Goal: Task Accomplishment & Management: Manage account settings

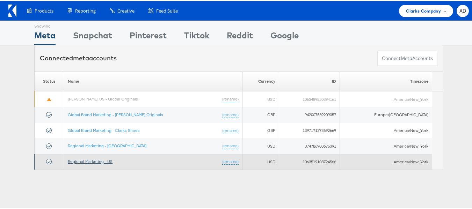
click at [99, 160] on link "Regional Marketing - US" at bounding box center [90, 160] width 45 height 5
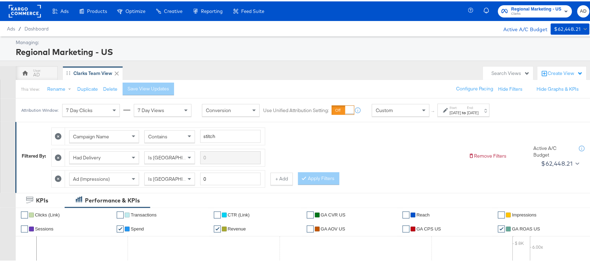
click at [479, 104] on label "End:" at bounding box center [474, 106] width 12 height 5
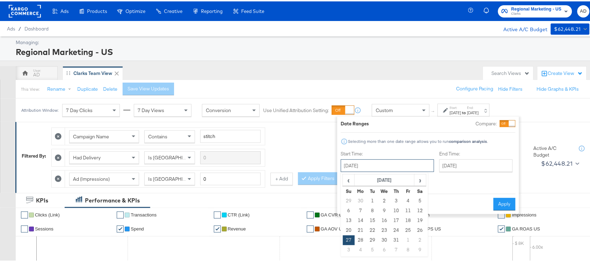
click at [379, 163] on input "[DATE]" at bounding box center [387, 164] width 93 height 13
click at [421, 184] on span "›" at bounding box center [420, 178] width 11 height 10
click at [397, 217] on td "14" at bounding box center [397, 219] width 12 height 10
type input "August 14th 2025"
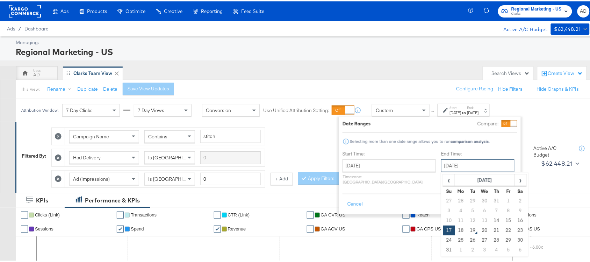
click at [468, 166] on input "August 17th 2025" at bounding box center [477, 164] width 73 height 13
click at [491, 219] on td "14" at bounding box center [497, 219] width 12 height 10
type input "August 14th 2025"
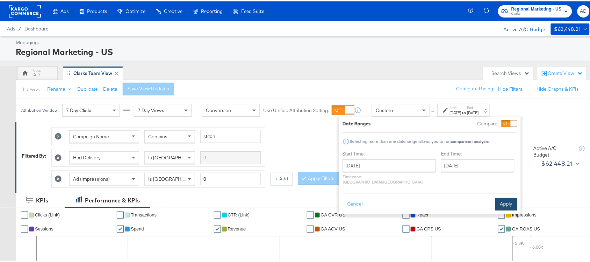
click at [504, 196] on button "Apply" at bounding box center [507, 202] width 22 height 13
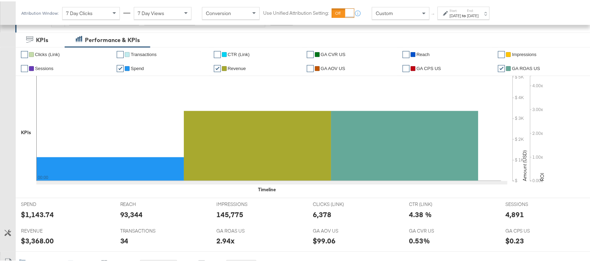
scroll to position [364, 0]
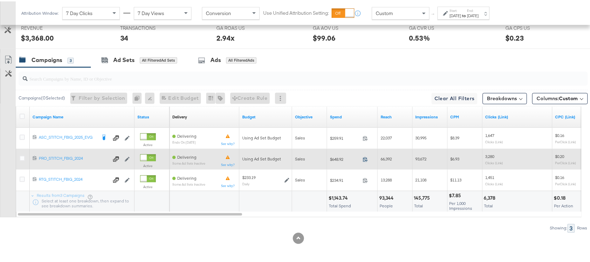
click at [364, 158] on icon at bounding box center [365, 157] width 5 height 5
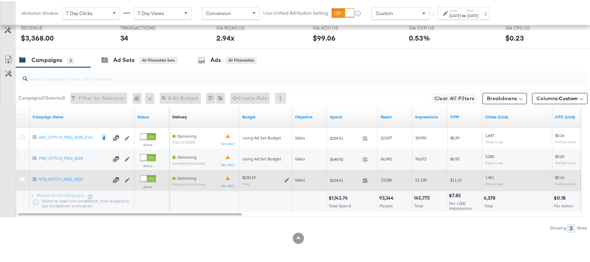
click at [365, 179] on icon at bounding box center [365, 178] width 5 height 5
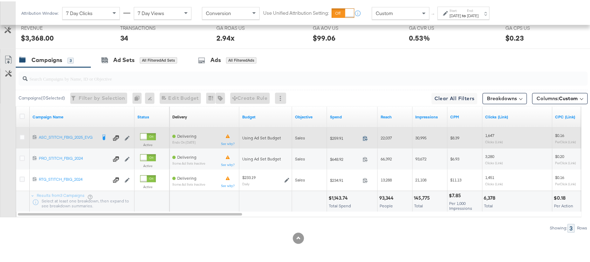
click at [365, 139] on icon at bounding box center [365, 136] width 5 height 5
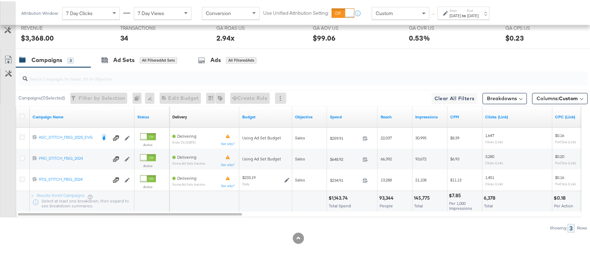
click at [468, 15] on strong "to" at bounding box center [465, 14] width 6 height 5
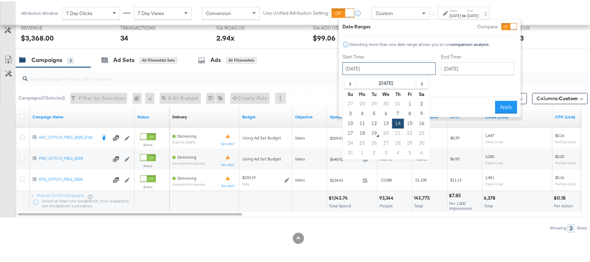
click at [383, 66] on input "August 14th 2025" at bounding box center [389, 67] width 93 height 13
click at [364, 131] on td "18" at bounding box center [363, 132] width 12 height 10
type input "[DATE]"
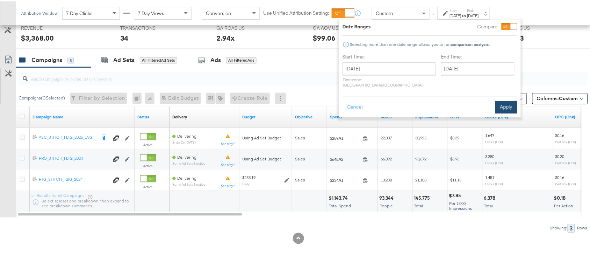
click at [499, 99] on button "Apply" at bounding box center [507, 105] width 22 height 13
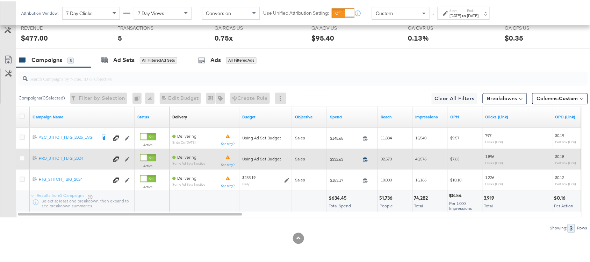
click at [365, 157] on icon at bounding box center [365, 157] width 5 height 5
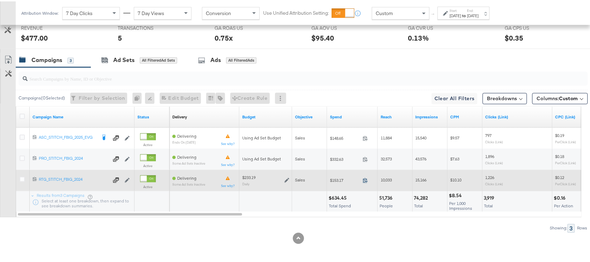
click at [365, 178] on icon at bounding box center [365, 178] width 5 height 5
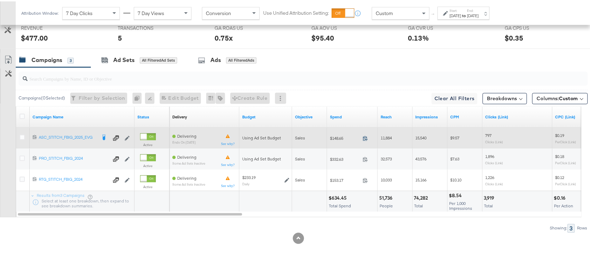
click at [364, 137] on icon at bounding box center [365, 136] width 5 height 5
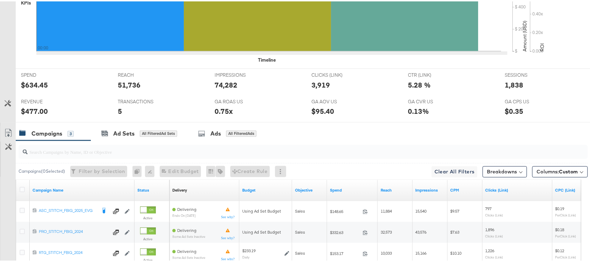
scroll to position [0, 0]
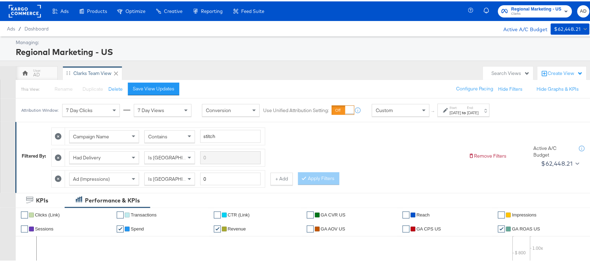
click at [512, 8] on span "Regional Marketing - US" at bounding box center [537, 7] width 50 height 7
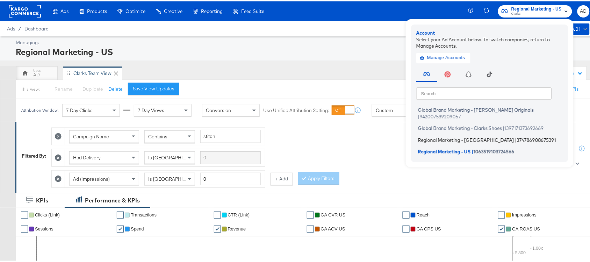
click at [425, 135] on span "Regional Marketing - CA" at bounding box center [466, 138] width 96 height 6
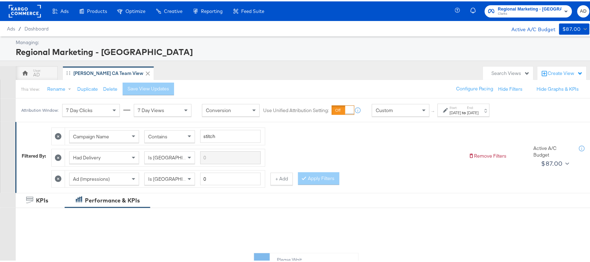
click at [475, 108] on div "Start: Jul 27th 2025 to End: Aug 17th 2025" at bounding box center [464, 109] width 29 height 10
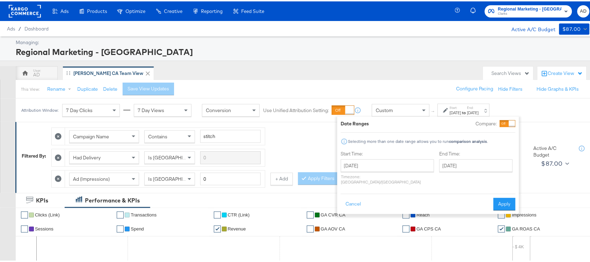
click at [383, 154] on label "Start Time:" at bounding box center [387, 152] width 93 height 7
click at [391, 163] on input "July 27th 2025" at bounding box center [387, 164] width 93 height 13
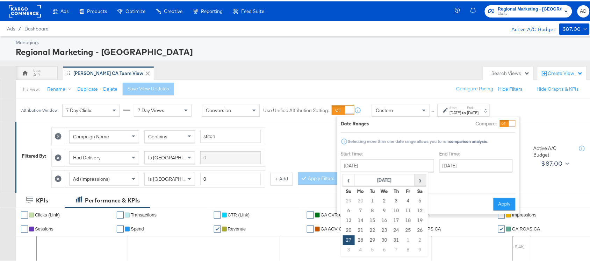
click at [423, 180] on span "›" at bounding box center [420, 178] width 11 height 10
click at [394, 217] on td "14" at bounding box center [397, 219] width 12 height 10
type input "August 14th 2025"
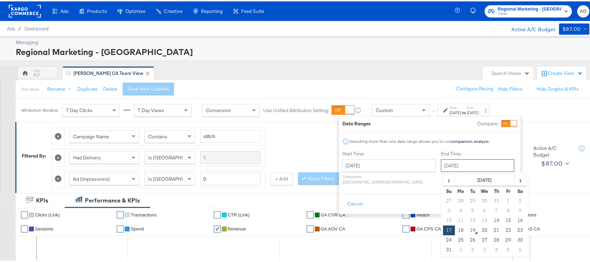
click at [453, 165] on input "[DATE]" at bounding box center [477, 164] width 73 height 13
click at [491, 219] on td "14" at bounding box center [497, 219] width 12 height 10
type input "August 14th 2025"
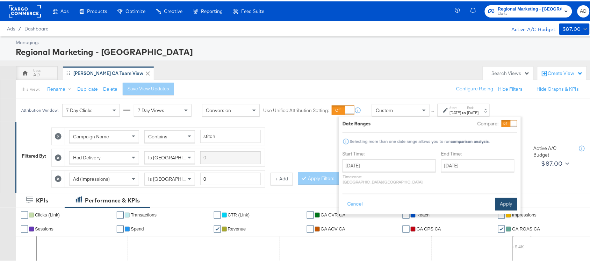
click at [505, 196] on button "Apply" at bounding box center [507, 202] width 22 height 13
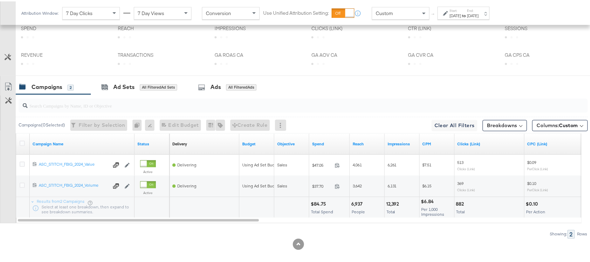
scroll to position [343, 0]
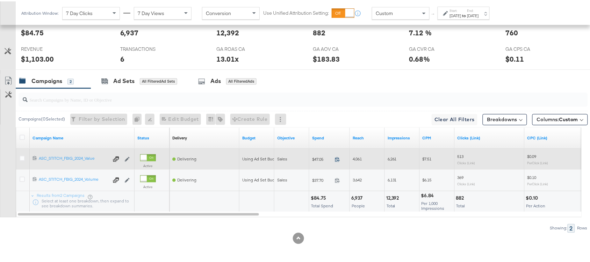
click at [335, 158] on icon at bounding box center [337, 157] width 5 height 5
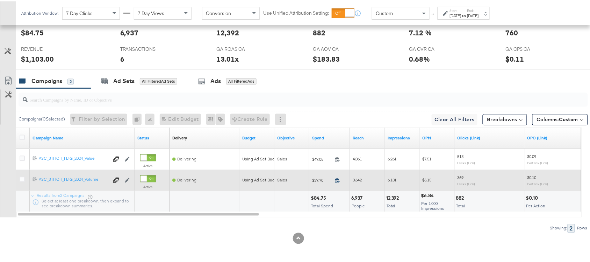
click at [336, 180] on icon at bounding box center [337, 178] width 5 height 5
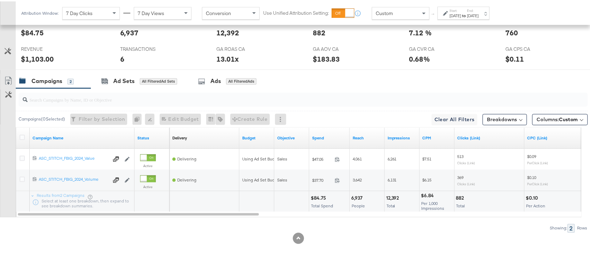
click at [468, 14] on strong "to" at bounding box center [465, 14] width 6 height 5
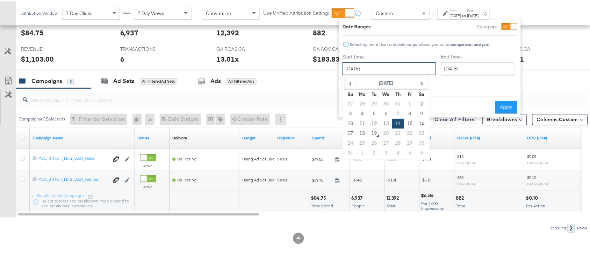
click at [373, 70] on input "August 14th 2025" at bounding box center [389, 67] width 93 height 13
click at [362, 134] on td "18" at bounding box center [363, 132] width 12 height 10
type input "[DATE]"
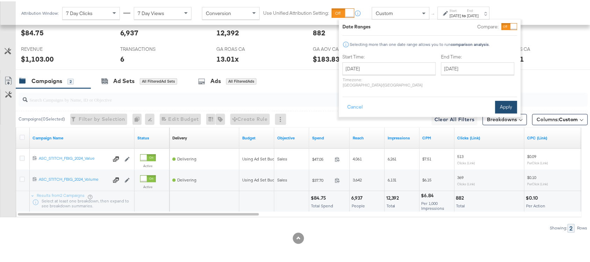
click at [500, 99] on button "Apply" at bounding box center [507, 105] width 22 height 13
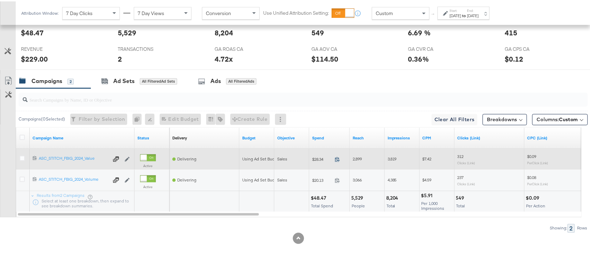
click at [336, 159] on icon at bounding box center [337, 157] width 5 height 5
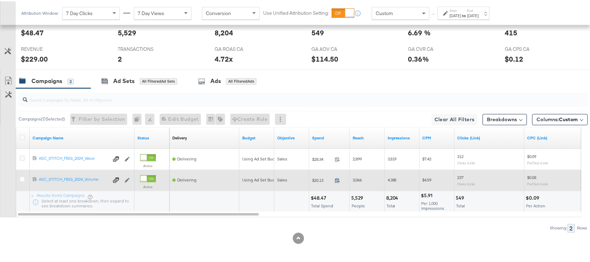
click at [338, 177] on icon at bounding box center [337, 178] width 5 height 5
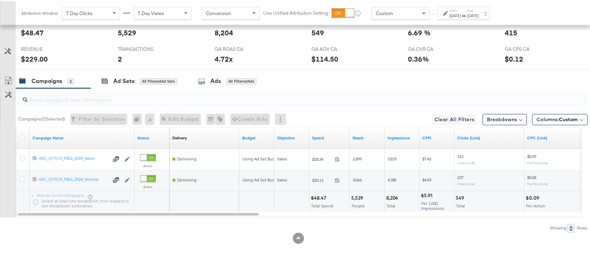
scroll to position [0, 0]
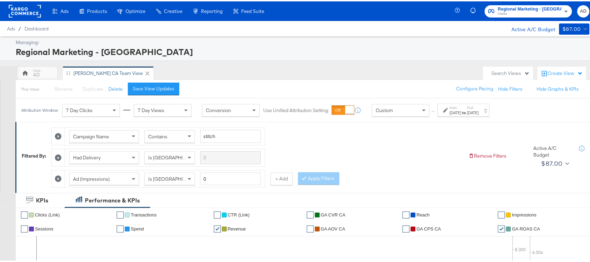
click at [541, 17] on div "Regional Marketing - CA Clarks AD" at bounding box center [527, 10] width 139 height 20
click at [531, 12] on span "Clarks" at bounding box center [530, 13] width 64 height 6
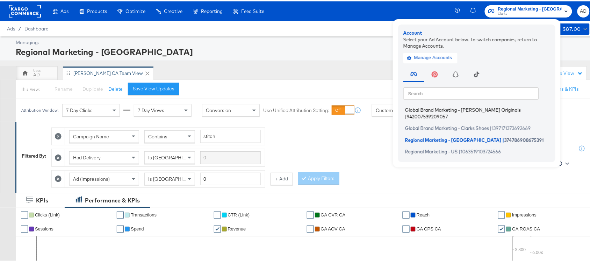
click at [457, 109] on span "Global Brand Marketing - Clarks Originals" at bounding box center [463, 109] width 116 height 6
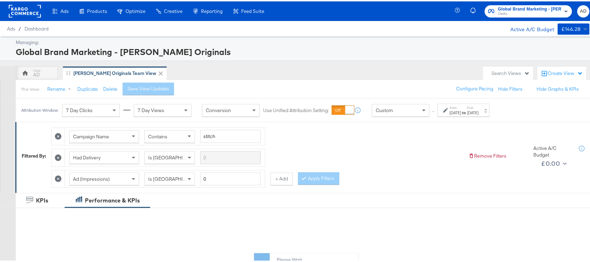
click at [476, 106] on div "Start: Aug 1st 2025 to End: Aug 17th 2025" at bounding box center [464, 109] width 29 height 10
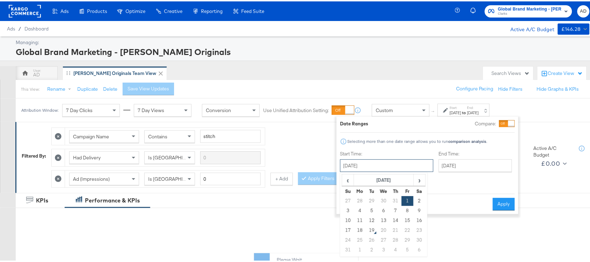
click at [391, 161] on input "August 1st 2025" at bounding box center [386, 164] width 93 height 13
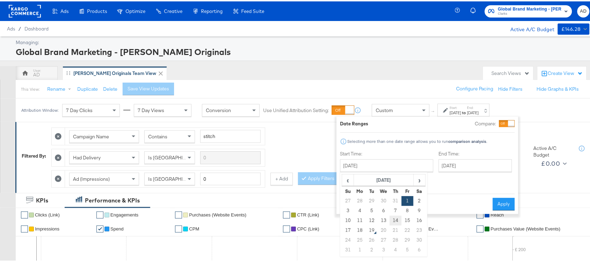
click at [396, 220] on td "14" at bounding box center [396, 219] width 12 height 10
type input "August 14th 2025"
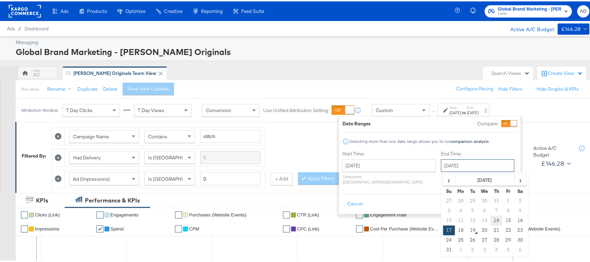
drag, startPoint x: 455, startPoint y: 163, endPoint x: 475, endPoint y: 220, distance: 60.6
click at [475, 170] on div "August 17th 2025 ‹ August 2025 › Su Mo Tu We Th Fr Sa 27 28 29 30 31 1 2 3 4 5 …" at bounding box center [477, 164] width 73 height 13
click at [491, 220] on td "14" at bounding box center [497, 219] width 12 height 10
type input "August 14th 2025"
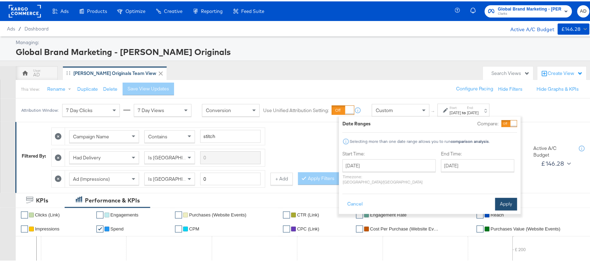
click at [506, 196] on button "Apply" at bounding box center [507, 202] width 22 height 13
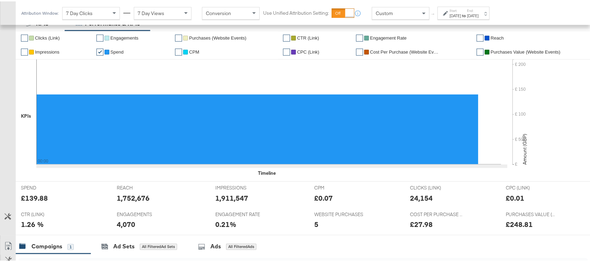
scroll to position [322, 0]
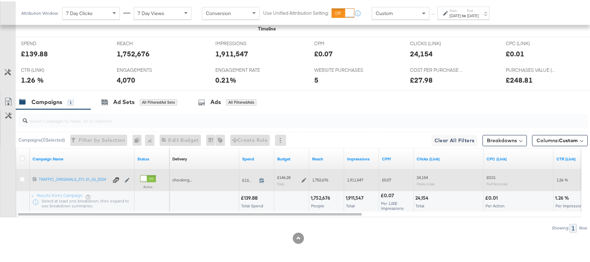
click at [261, 179] on icon at bounding box center [261, 178] width 5 height 5
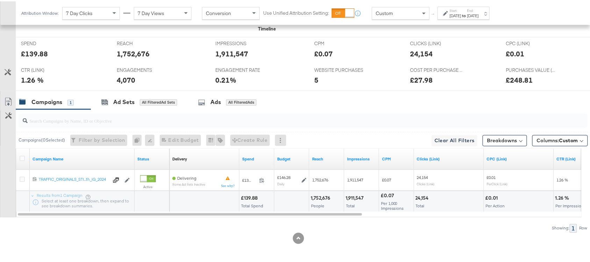
click at [479, 11] on div "Start: Aug 14th 2025 to End: Aug 14th 2025" at bounding box center [464, 12] width 29 height 10
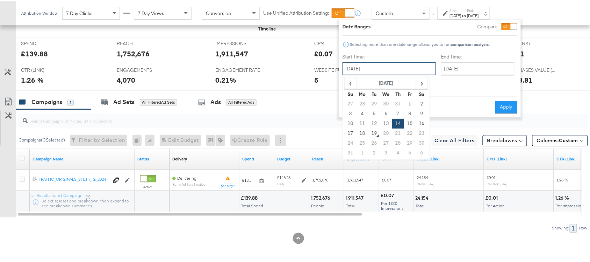
click at [389, 62] on input "August 14th 2025" at bounding box center [389, 67] width 93 height 13
click at [363, 133] on td "18" at bounding box center [363, 132] width 12 height 10
type input "August 18th 2025"
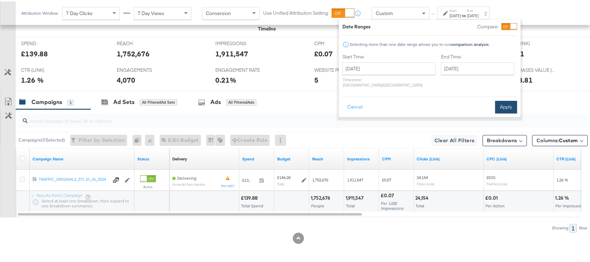
click at [502, 100] on button "Apply" at bounding box center [507, 105] width 22 height 13
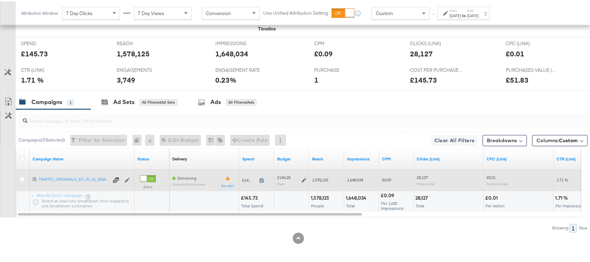
click at [260, 179] on icon at bounding box center [261, 178] width 5 height 5
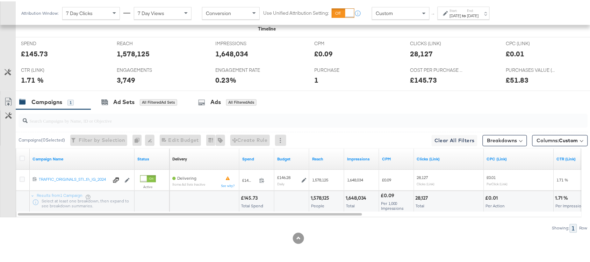
scroll to position [0, 0]
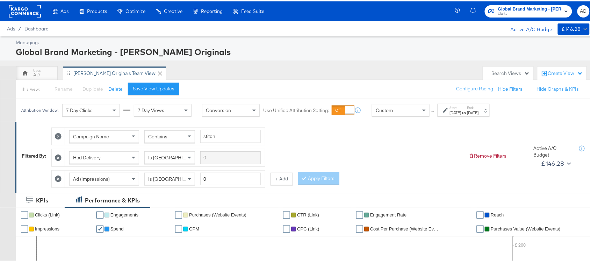
click at [24, 9] on rect at bounding box center [25, 9] width 32 height 13
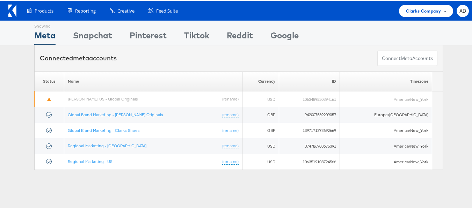
click at [413, 12] on span "Clarks Company" at bounding box center [423, 9] width 35 height 7
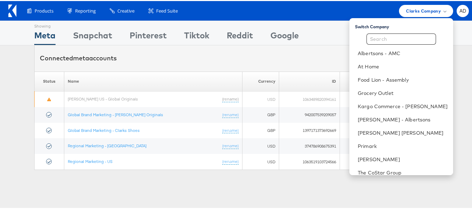
click at [355, 25] on div "Switch Company" at bounding box center [404, 24] width 98 height 9
click at [378, 39] on input "text" at bounding box center [402, 38] width 70 height 11
click at [363, 91] on link "Grocery Outlet" at bounding box center [403, 92] width 90 height 7
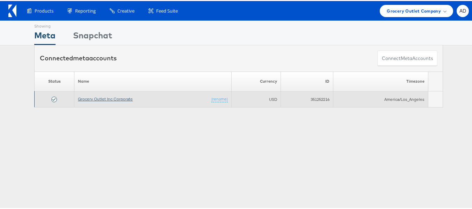
click at [108, 97] on link "Grocery Outlet Inc Corporate" at bounding box center [105, 97] width 55 height 5
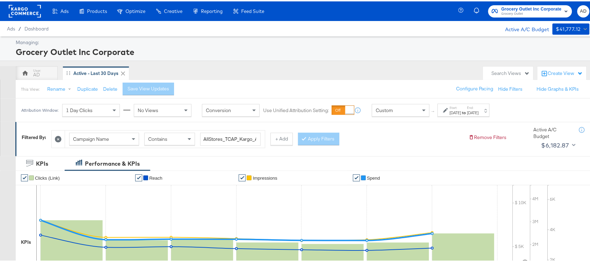
click at [462, 113] on div "[DATE]" at bounding box center [456, 111] width 12 height 6
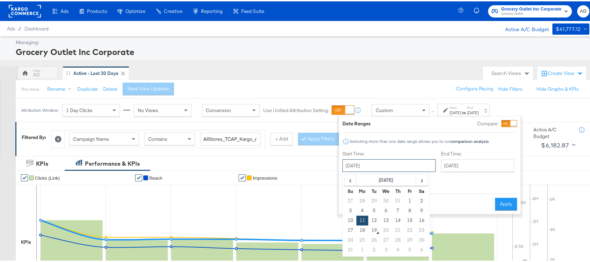
click at [396, 165] on input "[DATE]" at bounding box center [389, 164] width 93 height 13
click at [359, 229] on td "18" at bounding box center [363, 229] width 12 height 10
type input "[DATE]"
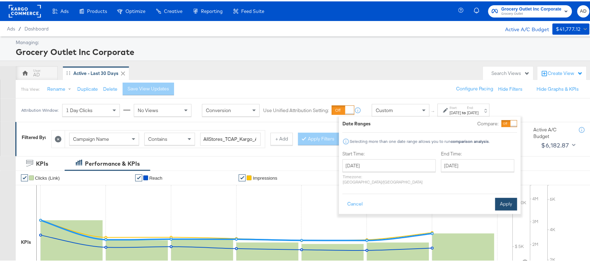
click at [508, 192] on div "Cancel Apply" at bounding box center [430, 200] width 175 height 17
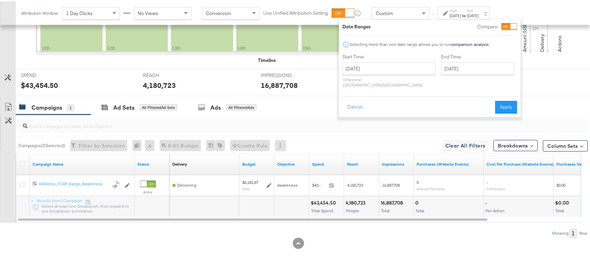
scroll to position [244, 0]
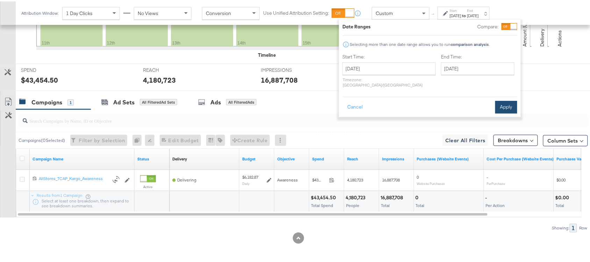
click at [503, 99] on button "Apply" at bounding box center [507, 105] width 22 height 13
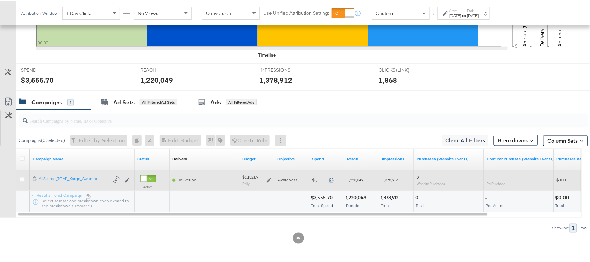
click at [333, 179] on icon at bounding box center [331, 178] width 5 height 5
